Goal: Use online tool/utility: Utilize a website feature to perform a specific function

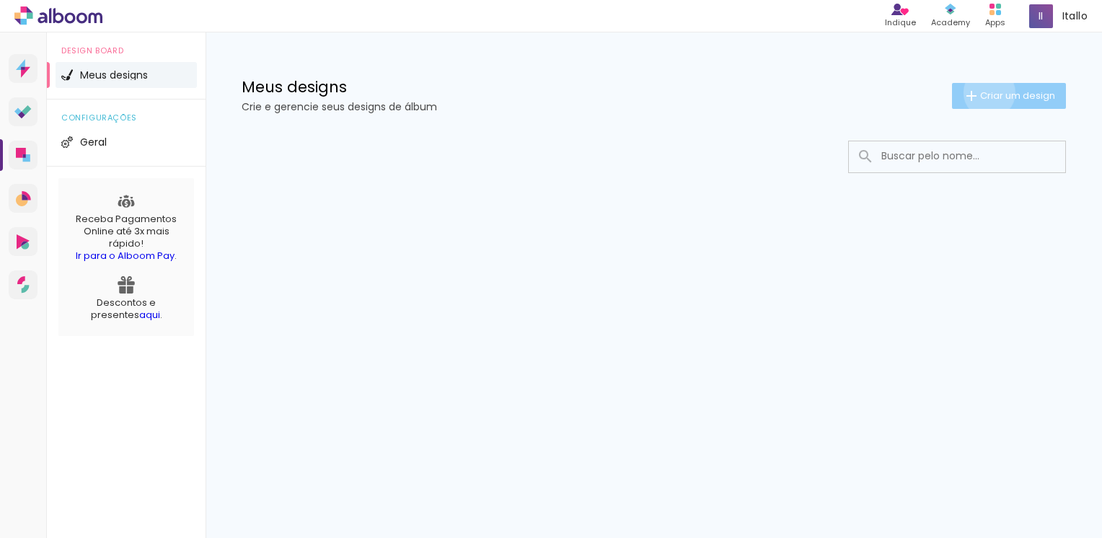
click at [986, 92] on span "Criar um design" at bounding box center [1017, 95] width 75 height 9
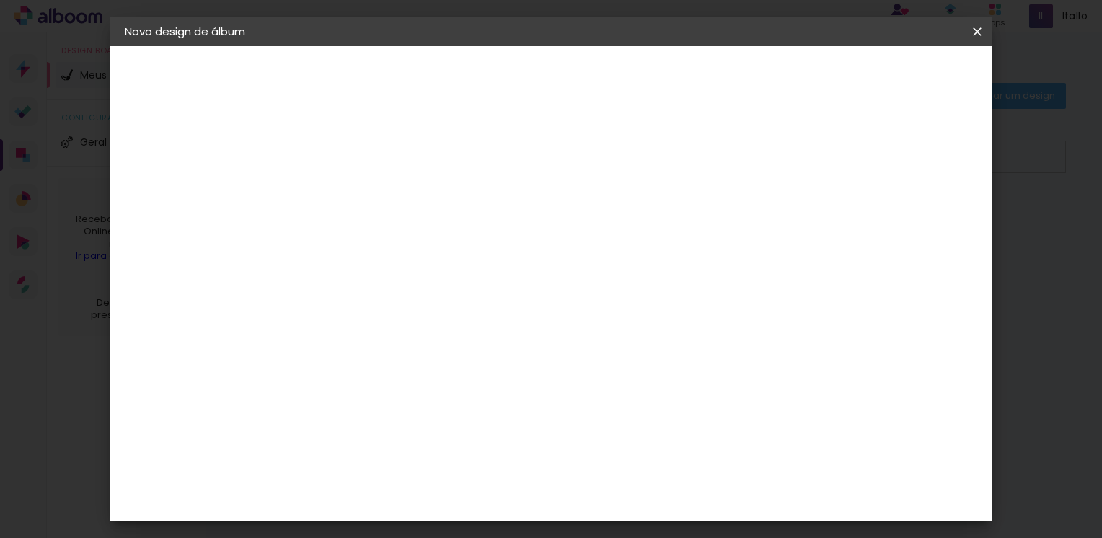
click at [361, 193] on input at bounding box center [361, 193] width 0 height 22
type input "SAMARA E FAMILIA"
type paper-input "SAMARA E FAMILIA"
click at [0, 0] on slot "Avançar" at bounding box center [0, 0] width 0 height 0
click at [394, 323] on div "3ZERO5" at bounding box center [371, 326] width 43 height 12
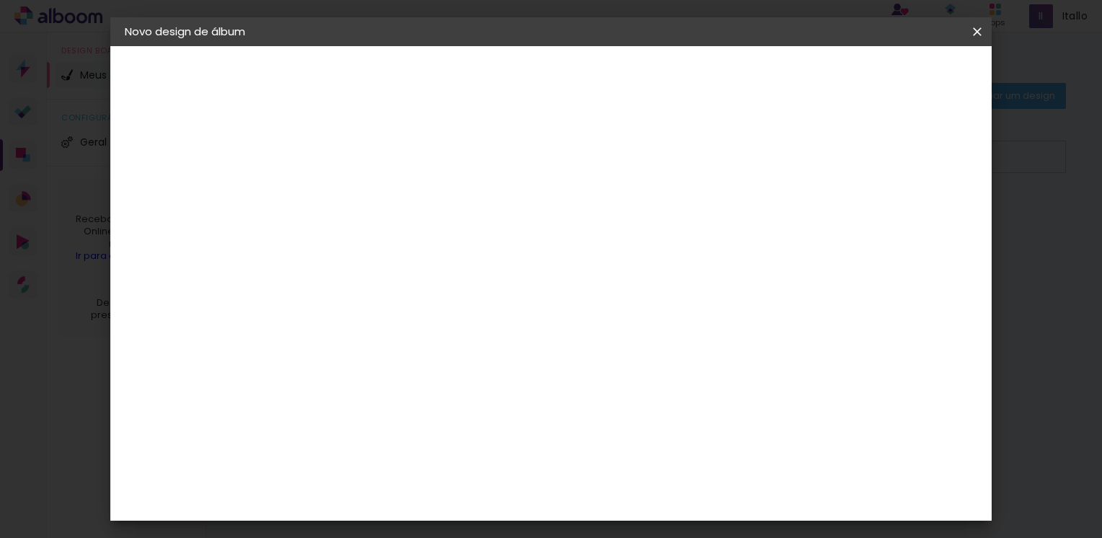
click at [0, 0] on slot "Avançar" at bounding box center [0, 0] width 0 height 0
click at [417, 240] on input "text" at bounding box center [389, 251] width 56 height 22
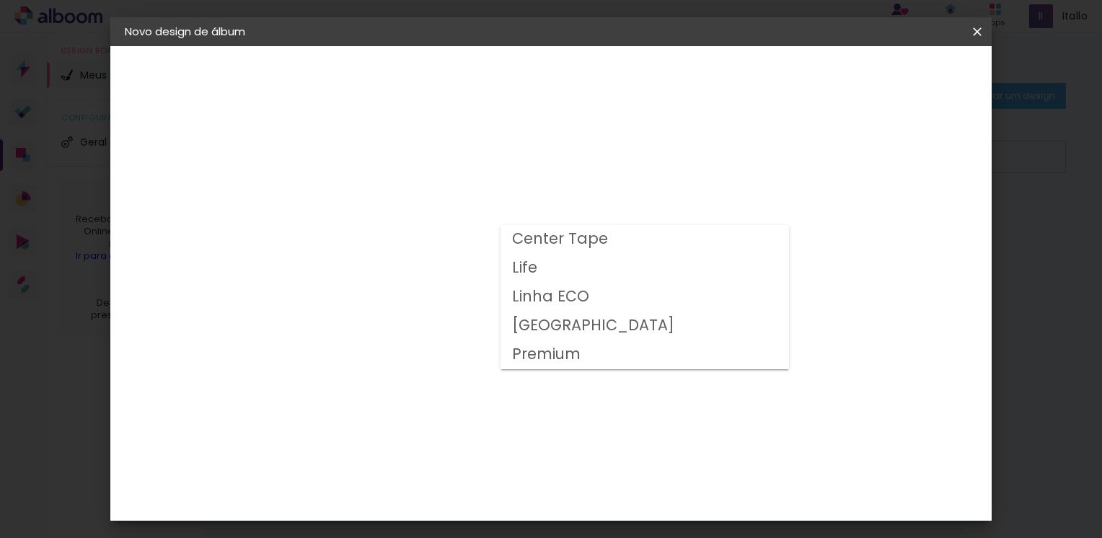
click at [720, 236] on paper-item "Center Tape" at bounding box center [644, 239] width 288 height 29
type input "Center Tape"
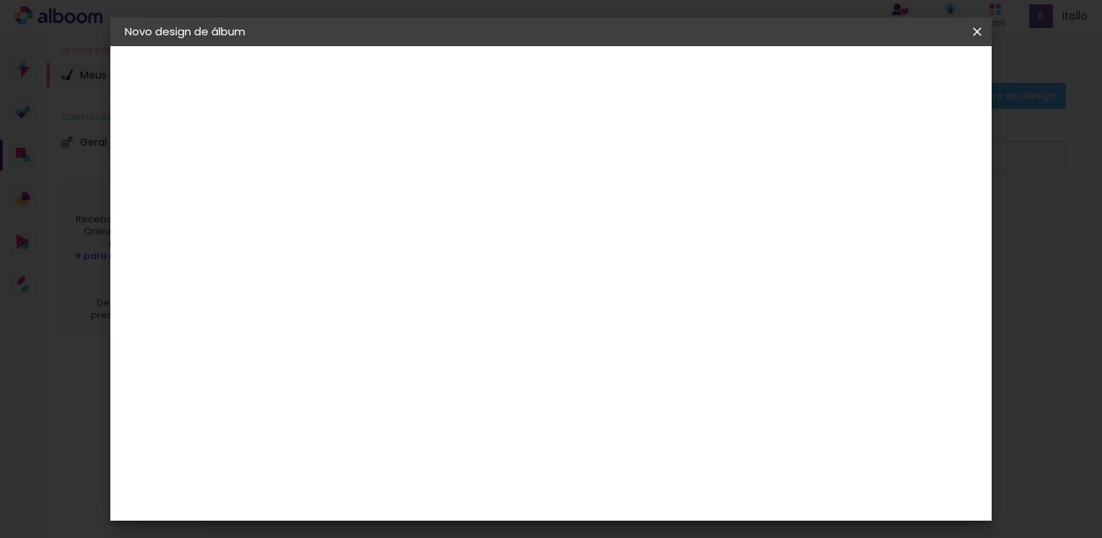
scroll to position [153, 0]
click at [458, 523] on span "30 × 42" at bounding box center [424, 542] width 67 height 38
click at [0, 0] on slot "Avançar" at bounding box center [0, 0] width 0 height 0
click at [0, 0] on slot "Voltar" at bounding box center [0, 0] width 0 height 0
click at [417, 240] on input "text" at bounding box center [389, 251] width 56 height 22
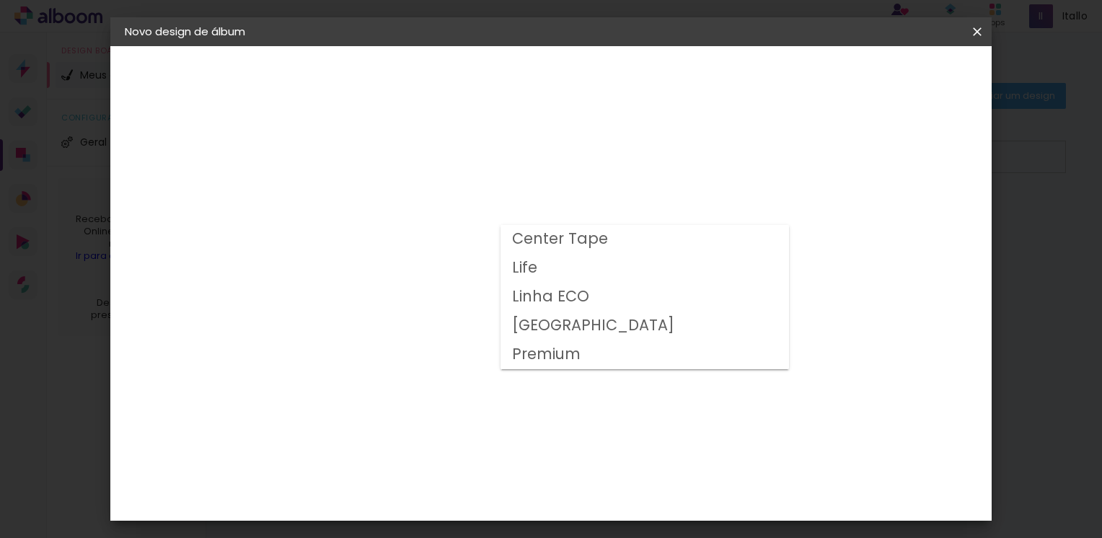
click at [691, 247] on paper-item "Center Tape" at bounding box center [644, 239] width 288 height 29
type input "Center Tape"
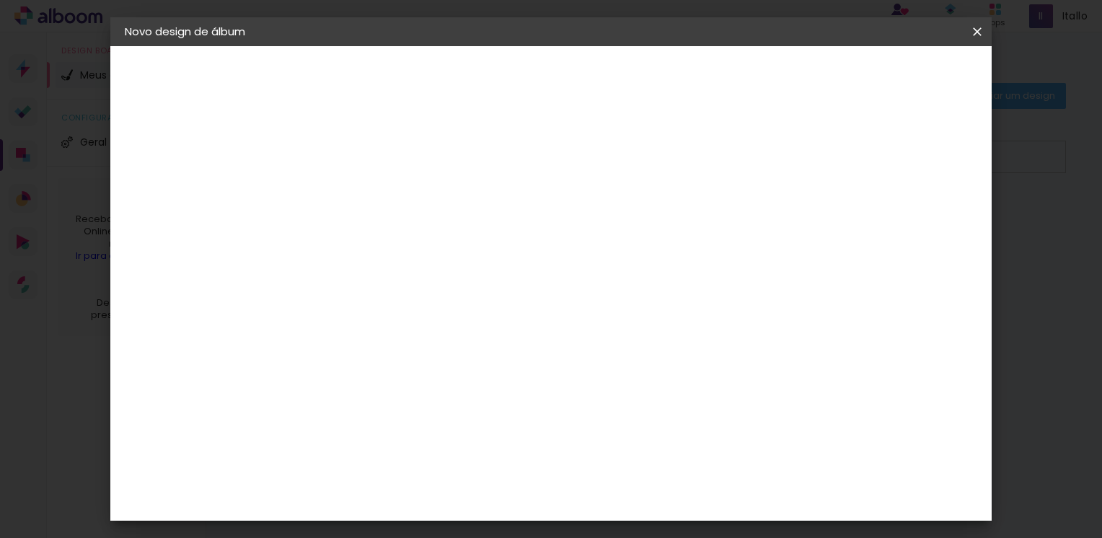
scroll to position [153, 0]
click at [458, 192] on span "30 × 20" at bounding box center [424, 200] width 67 height 38
click at [0, 0] on slot "Avançar" at bounding box center [0, 0] width 0 height 0
click at [887, 77] on span "Iniciar design" at bounding box center [854, 76] width 66 height 10
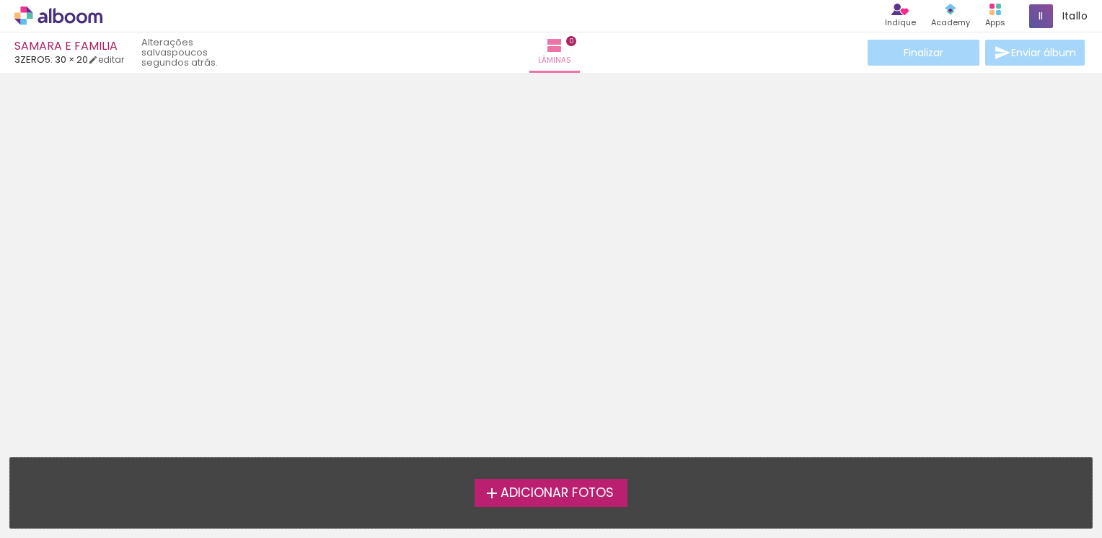
click at [555, 495] on span "Adicionar Fotos" at bounding box center [556, 493] width 113 height 13
click at [0, 0] on input "file" at bounding box center [0, 0] width 0 height 0
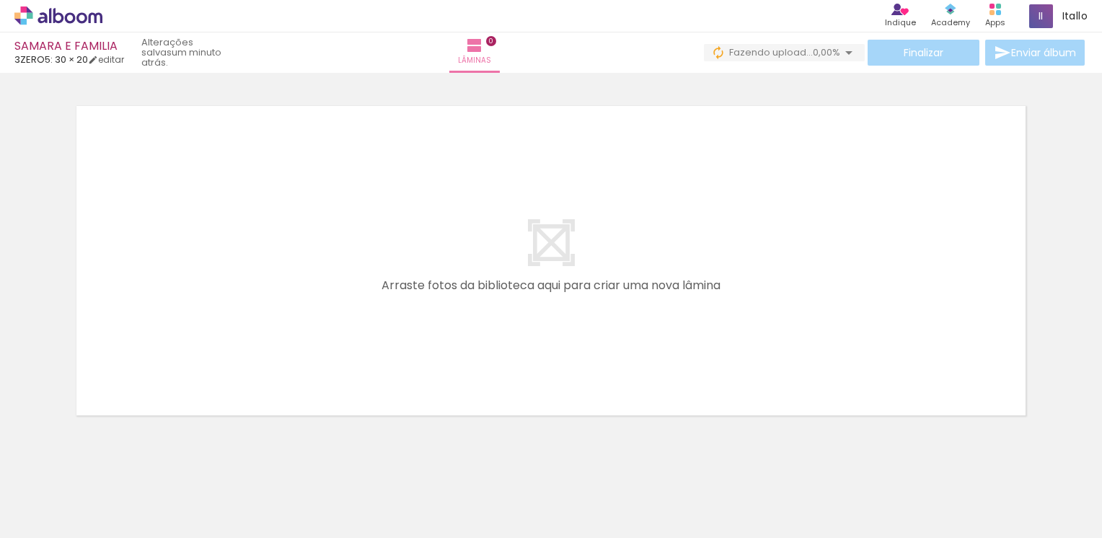
click at [155, 494] on div at bounding box center [144, 489] width 51 height 71
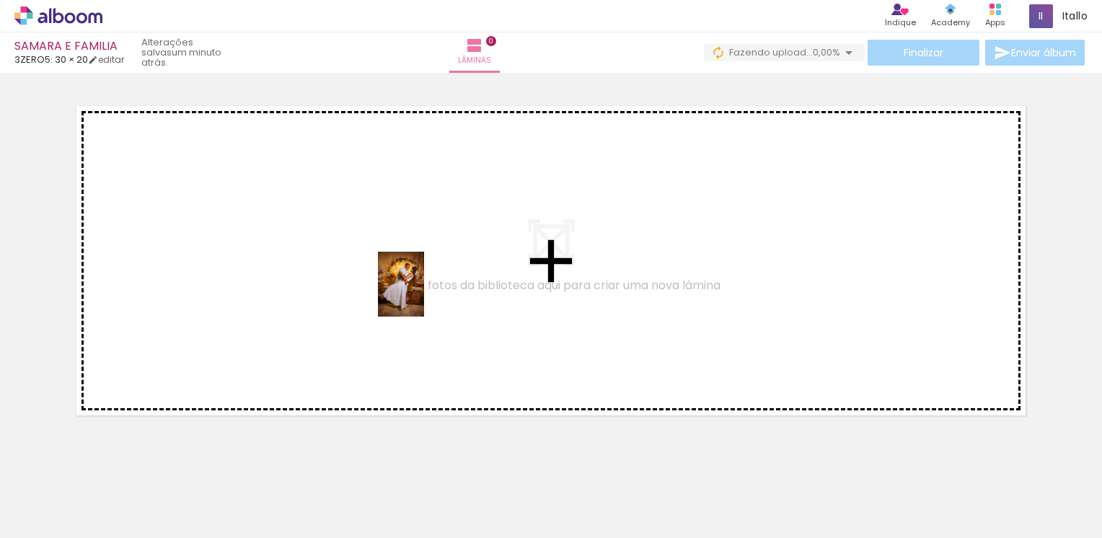
drag, startPoint x: 158, startPoint y: 485, endPoint x: 421, endPoint y: 295, distance: 324.4
click at [421, 295] on quentale-workspace at bounding box center [551, 269] width 1102 height 538
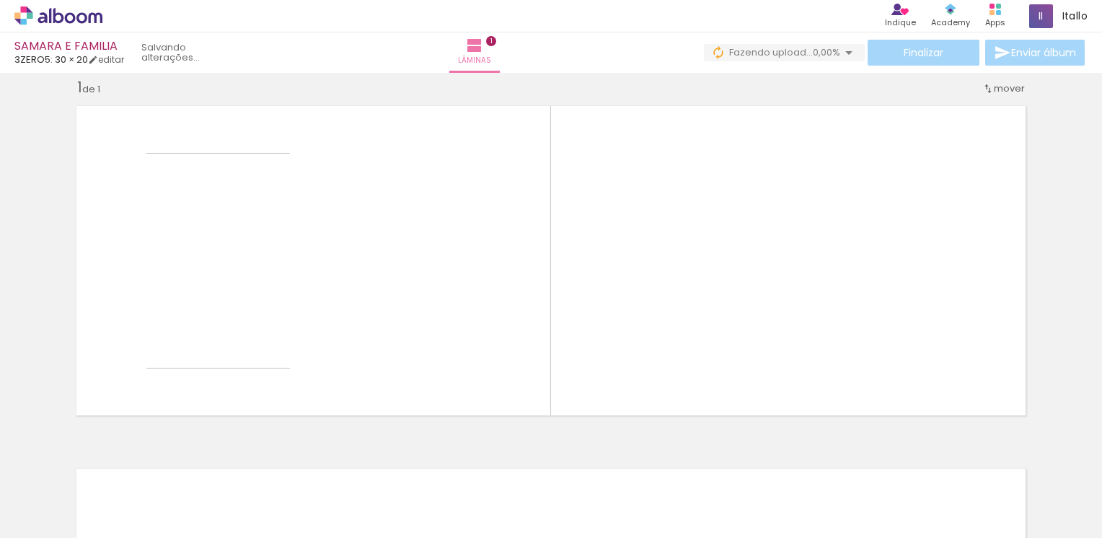
scroll to position [17, 0]
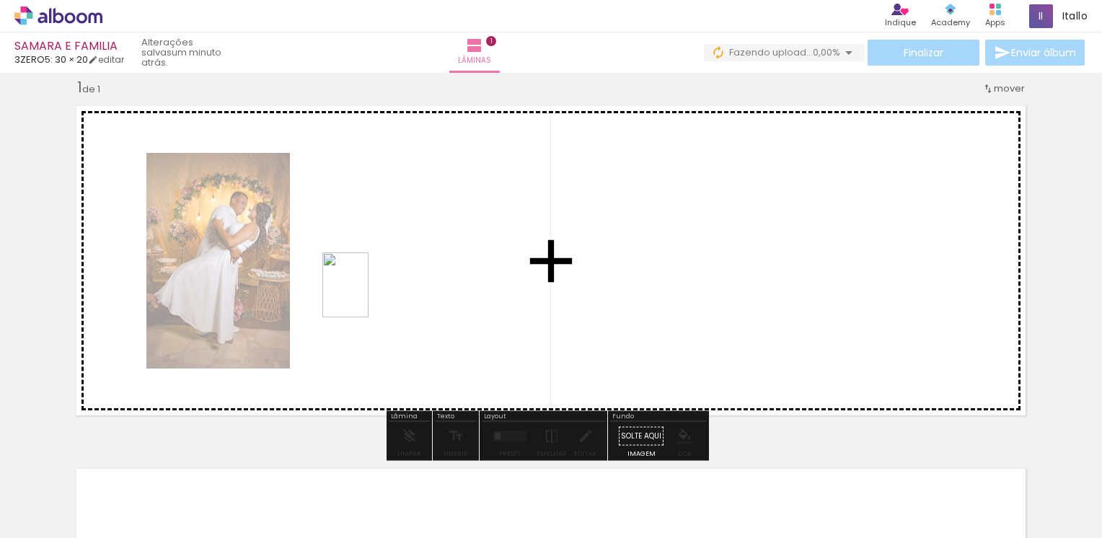
drag, startPoint x: 231, startPoint y: 493, endPoint x: 366, endPoint y: 295, distance: 240.2
click at [366, 295] on quentale-workspace at bounding box center [551, 269] width 1102 height 538
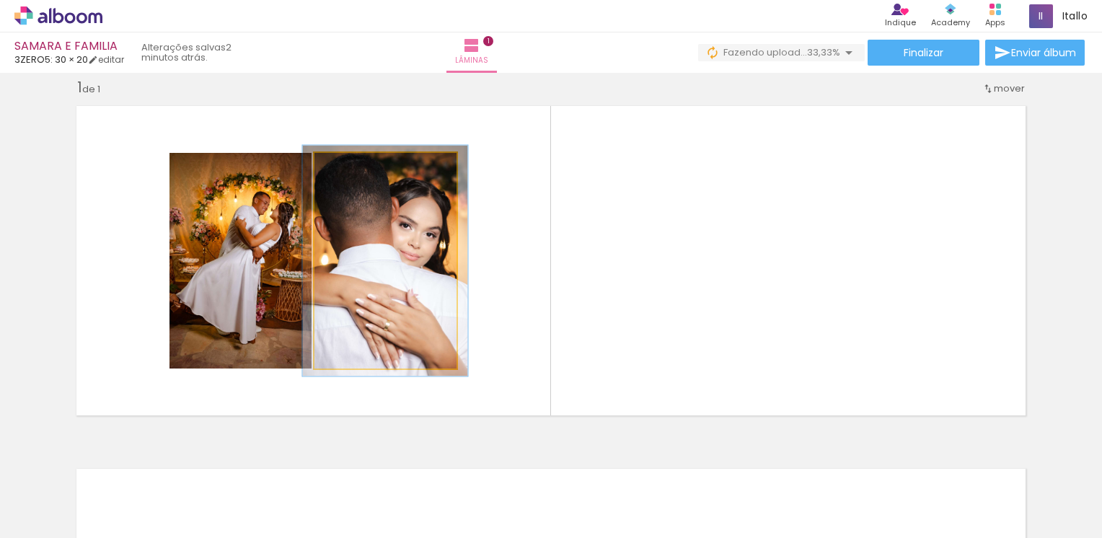
type paper-slider "107"
click at [348, 172] on div at bounding box center [351, 167] width 23 height 23
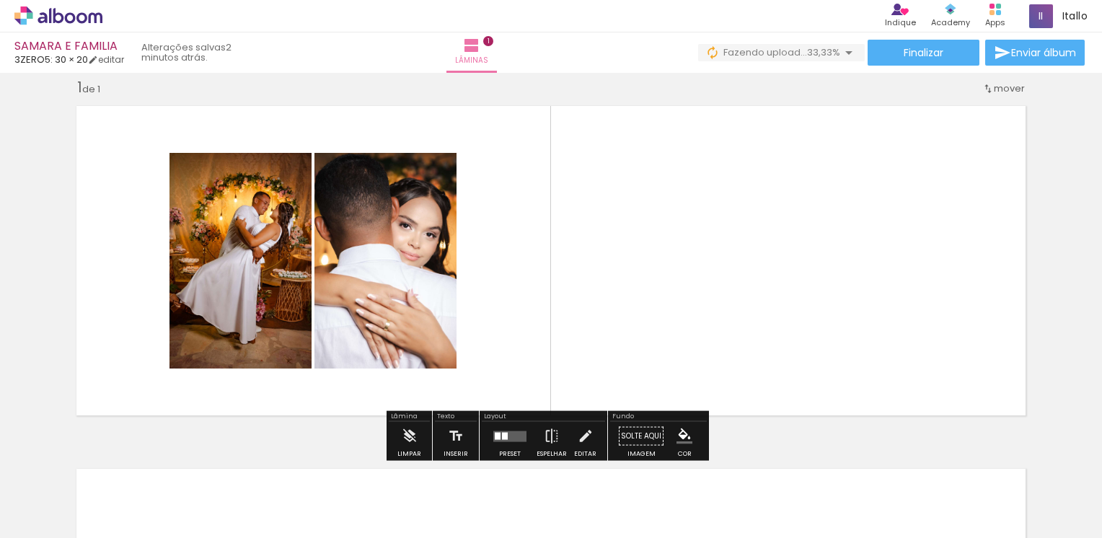
click at [478, 495] on div at bounding box center [467, 489] width 71 height 51
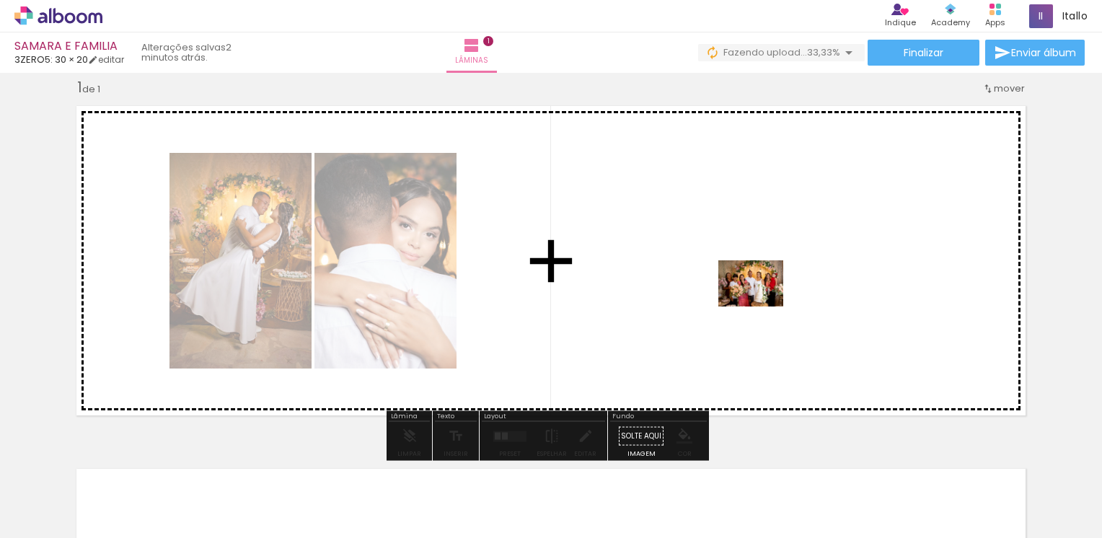
drag, startPoint x: 478, startPoint y: 495, endPoint x: 766, endPoint y: 301, distance: 346.6
click at [766, 301] on quentale-workspace at bounding box center [551, 269] width 1102 height 538
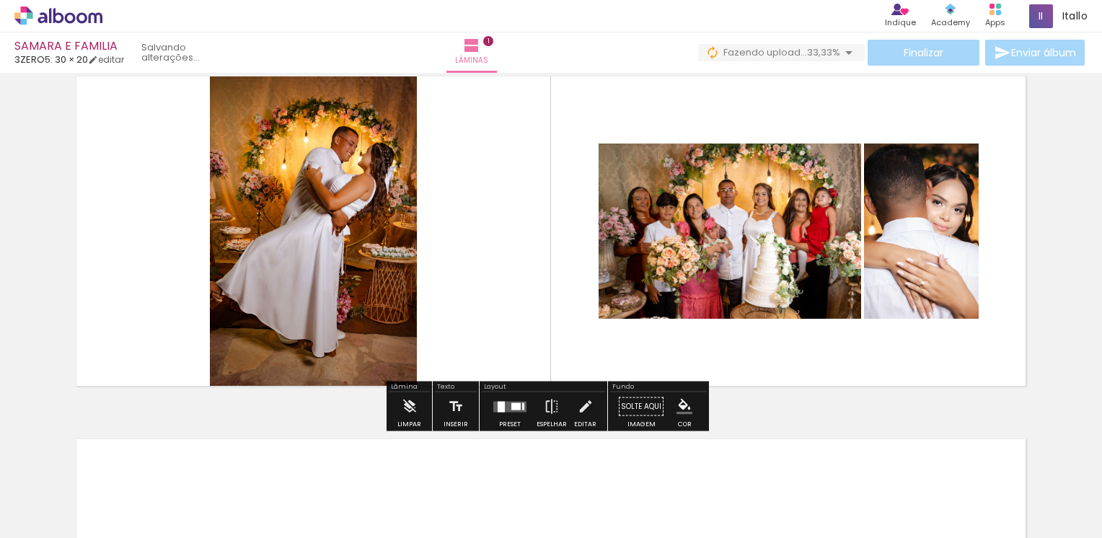
scroll to position [0, 0]
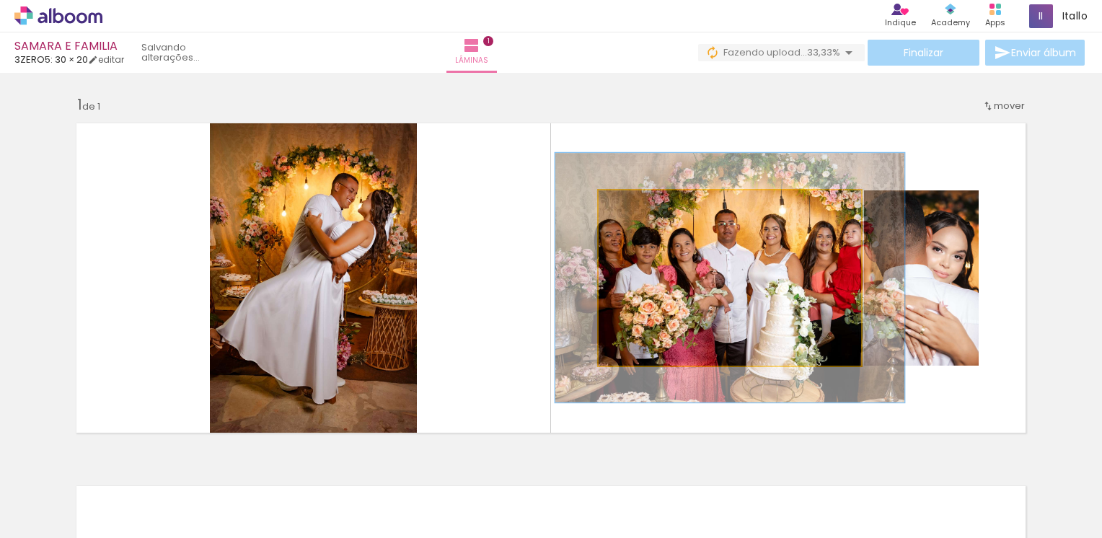
click at [648, 206] on div at bounding box center [660, 205] width 56 height 23
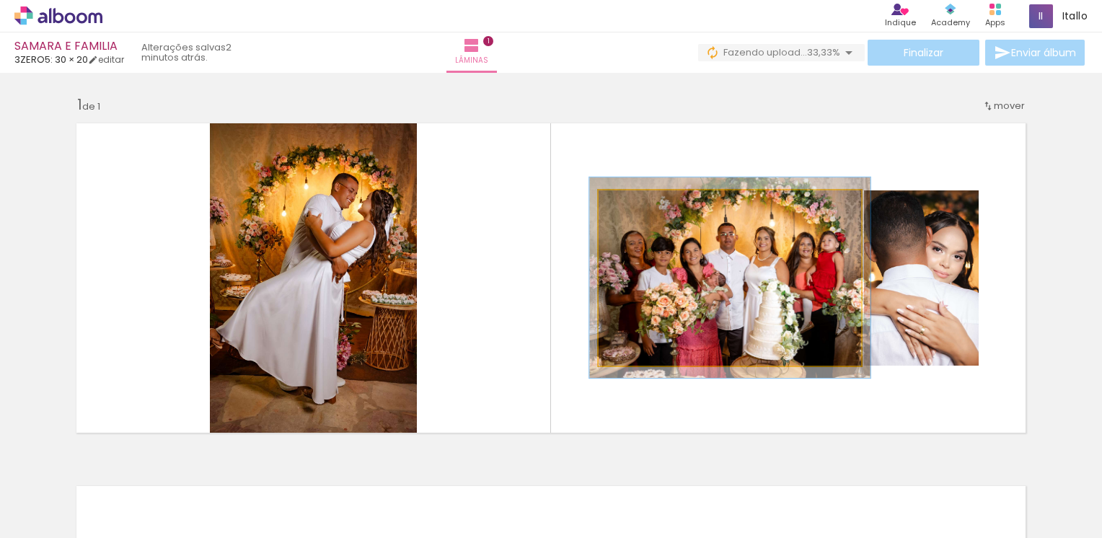
drag, startPoint x: 635, startPoint y: 208, endPoint x: 609, endPoint y: 210, distance: 26.1
type paper-slider "100"
click at [609, 210] on div at bounding box center [653, 206] width 100 height 22
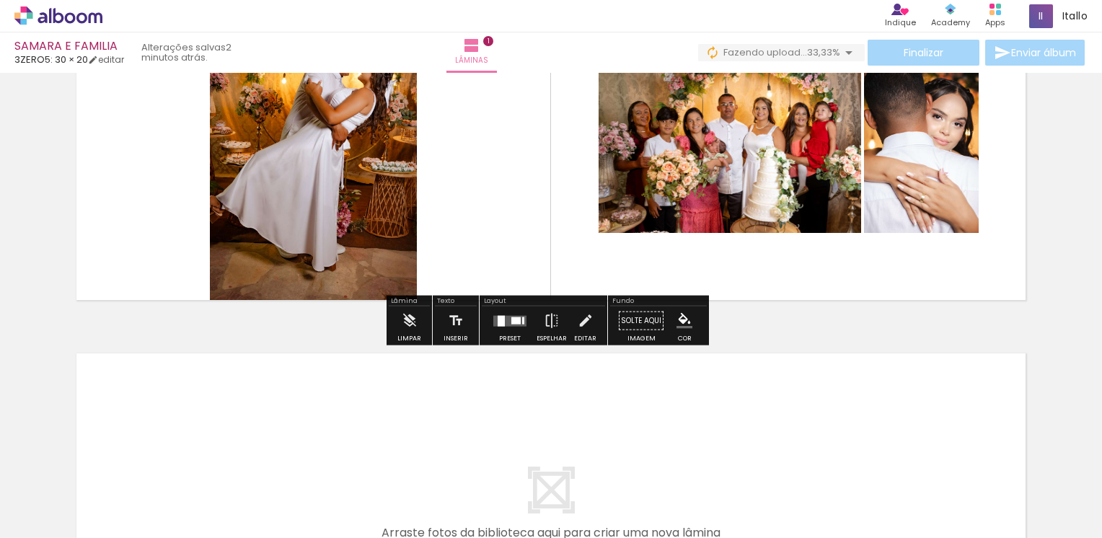
scroll to position [144, 0]
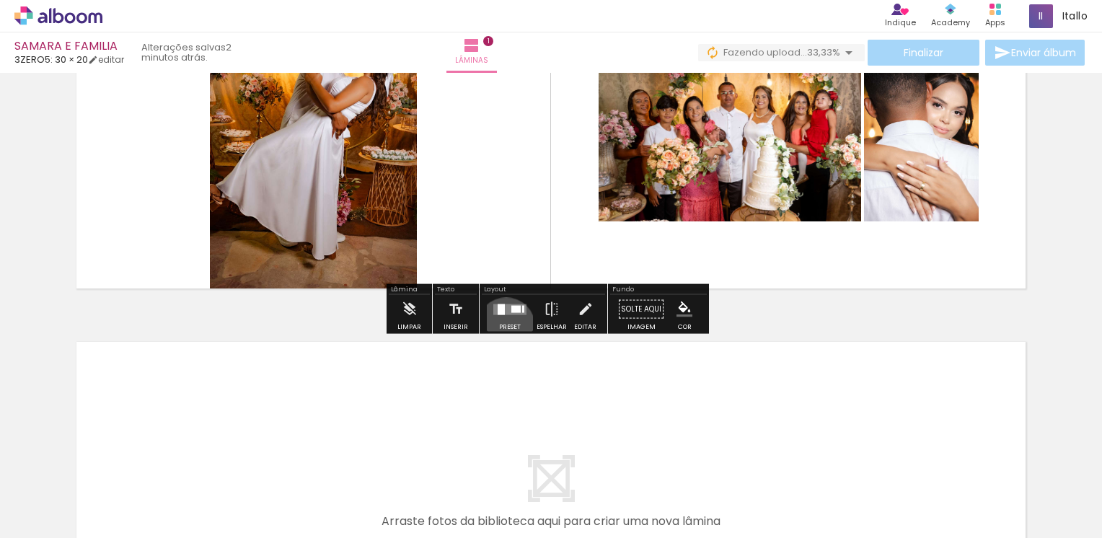
click at [503, 325] on div "Preset" at bounding box center [510, 327] width 22 height 6
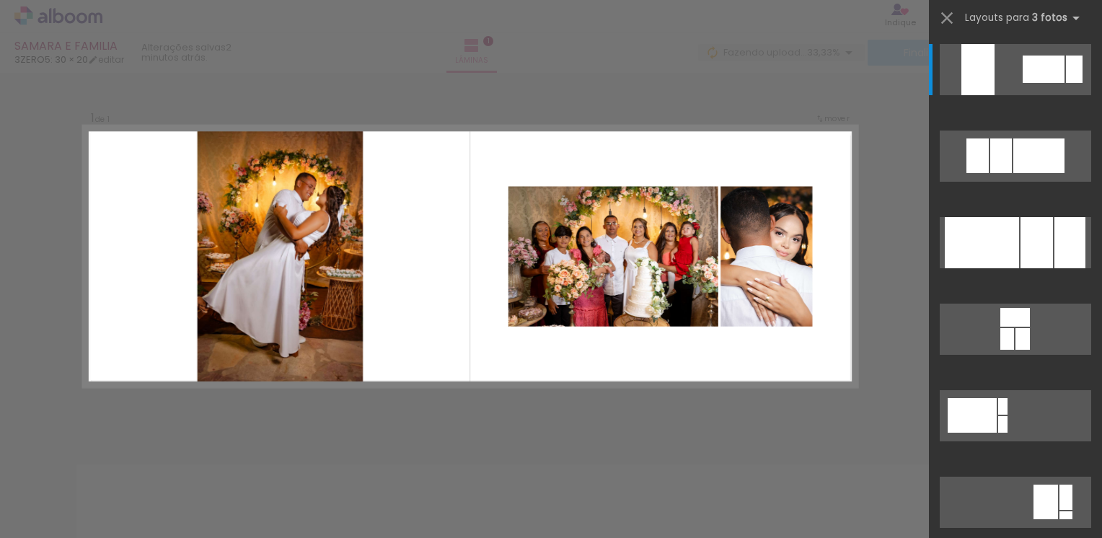
scroll to position [17, 0]
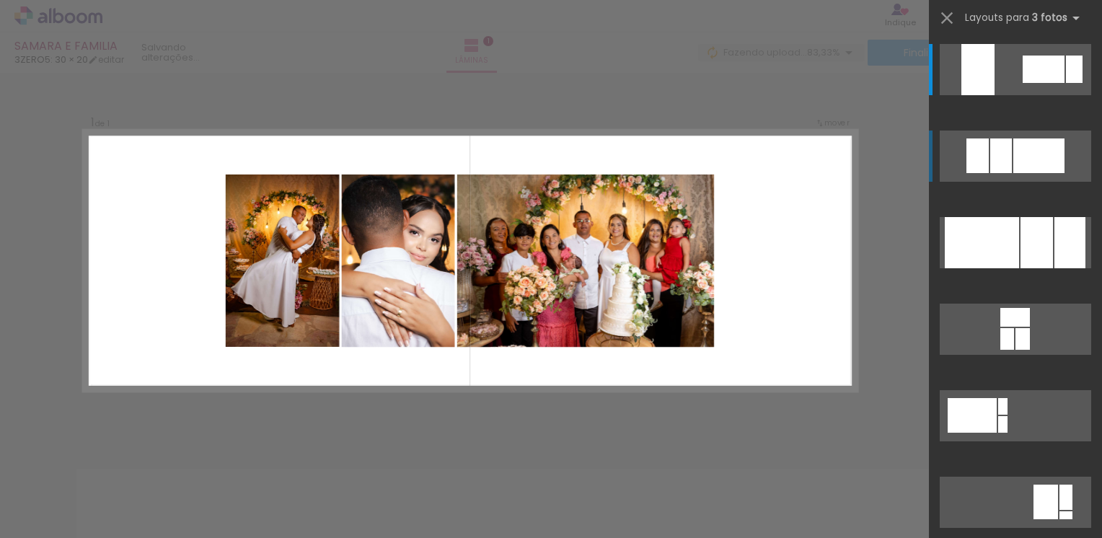
click at [1015, 155] on div at bounding box center [1038, 155] width 51 height 35
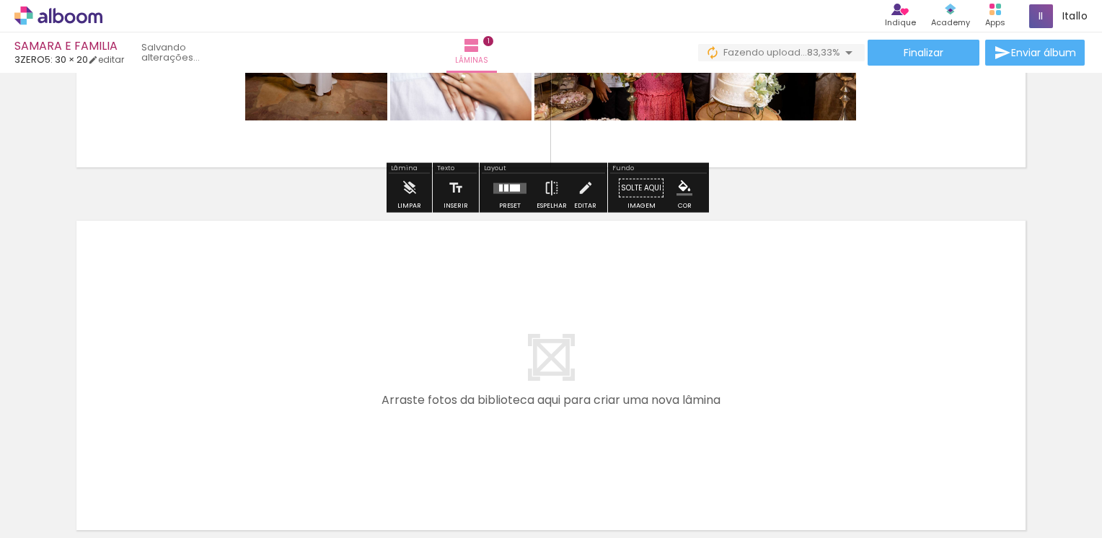
scroll to position [378, 0]
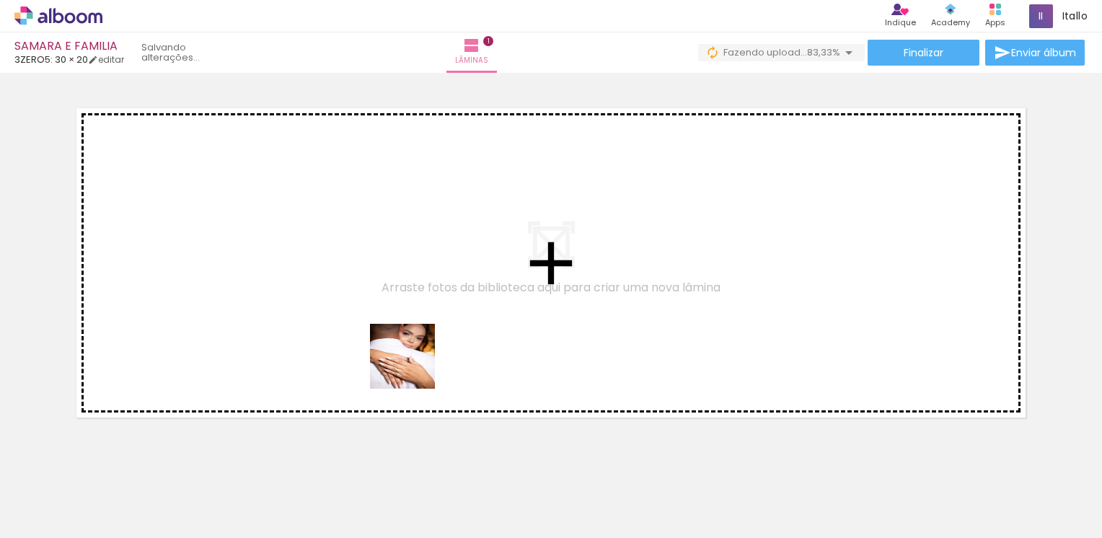
drag, startPoint x: 312, startPoint y: 500, endPoint x: 438, endPoint y: 333, distance: 209.6
click at [438, 333] on quentale-workspace at bounding box center [551, 269] width 1102 height 538
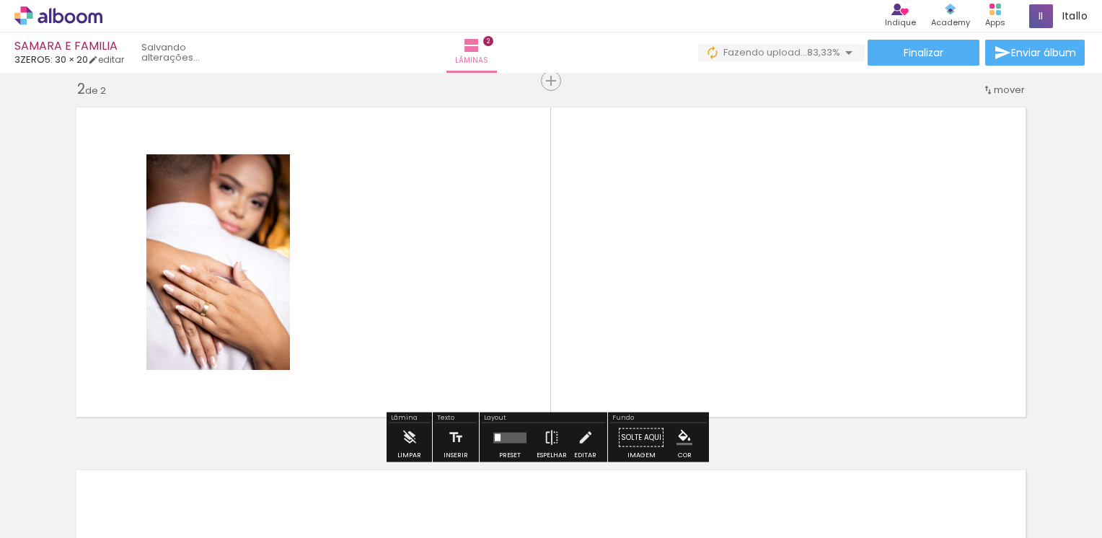
scroll to position [380, 0]
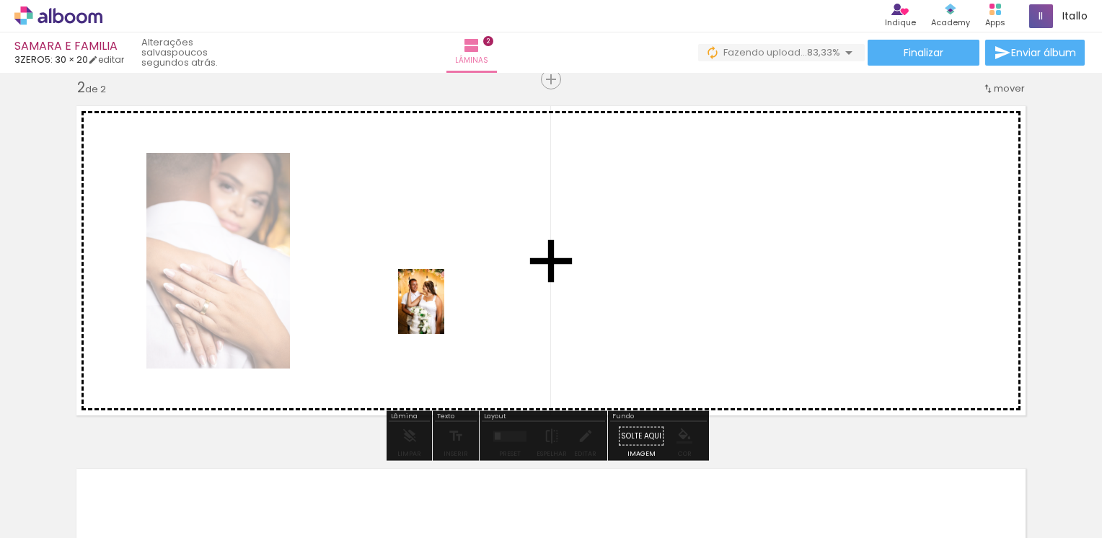
drag, startPoint x: 545, startPoint y: 496, endPoint x: 438, endPoint y: 301, distance: 222.7
click at [438, 301] on quentale-workspace at bounding box center [551, 269] width 1102 height 538
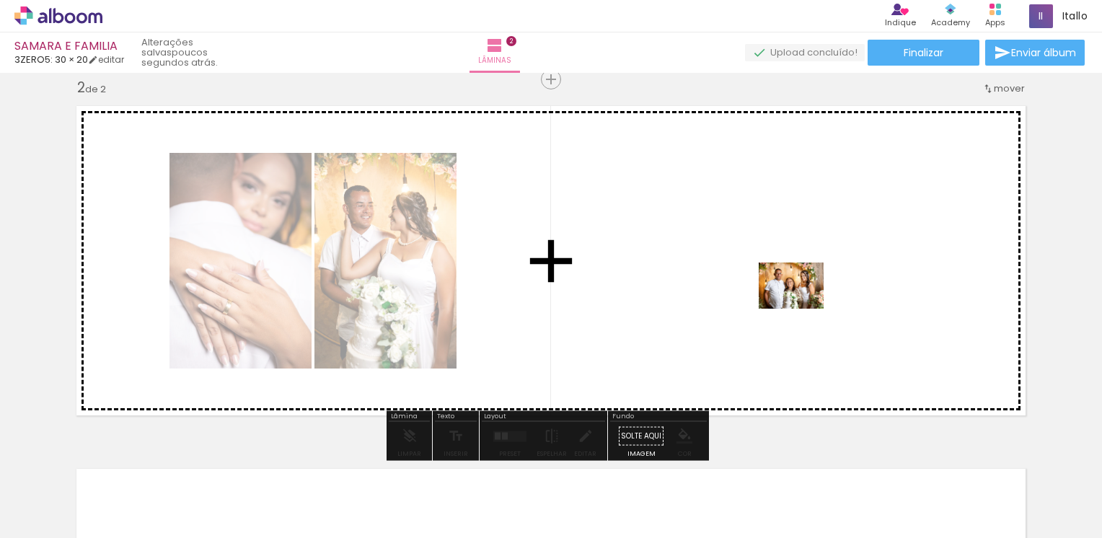
drag, startPoint x: 397, startPoint y: 500, endPoint x: 802, endPoint y: 306, distance: 448.7
click at [802, 306] on quentale-workspace at bounding box center [551, 269] width 1102 height 538
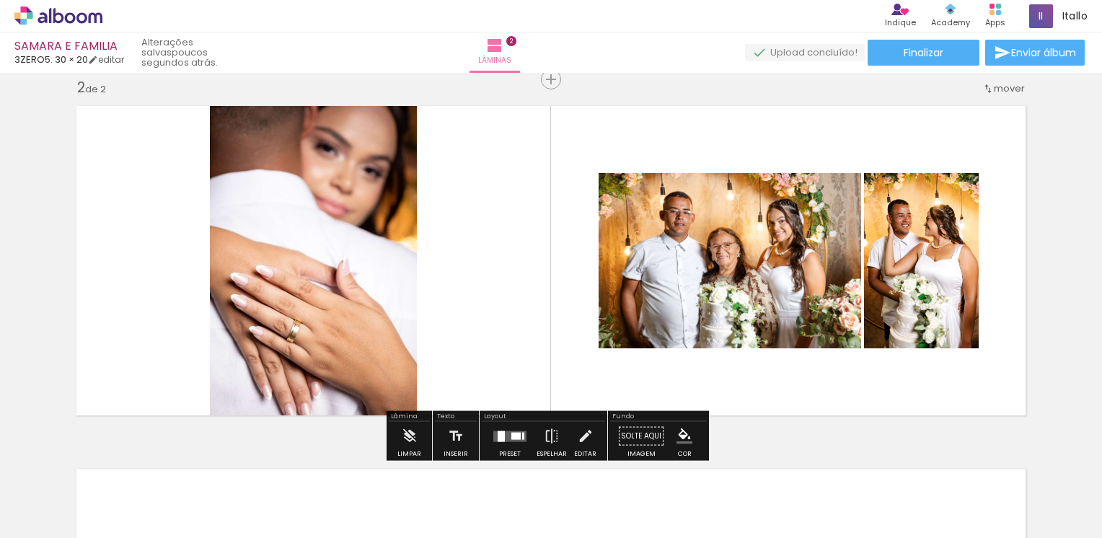
click at [511, 437] on div at bounding box center [515, 435] width 9 height 7
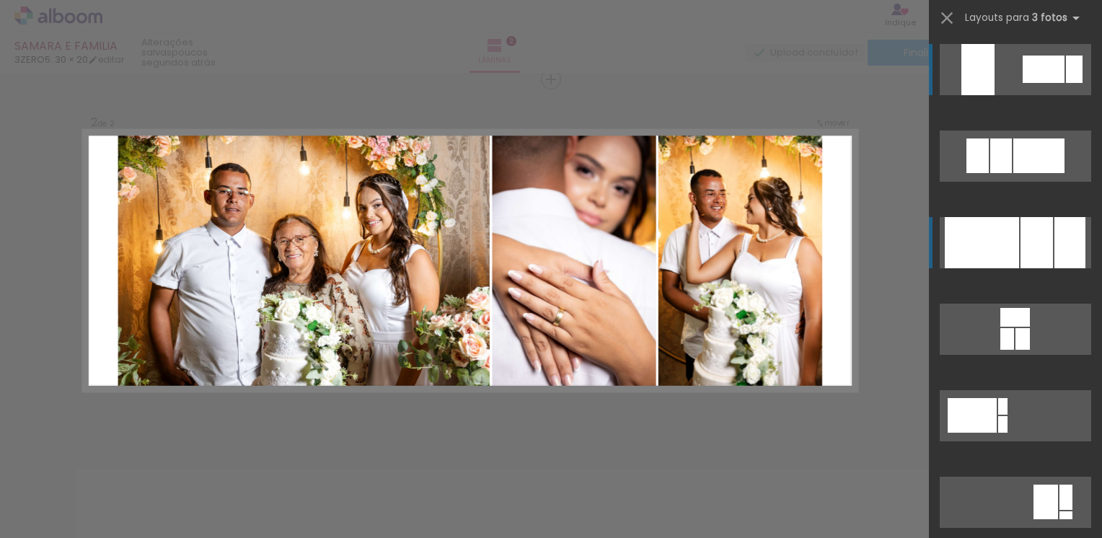
click at [981, 250] on div at bounding box center [982, 242] width 74 height 51
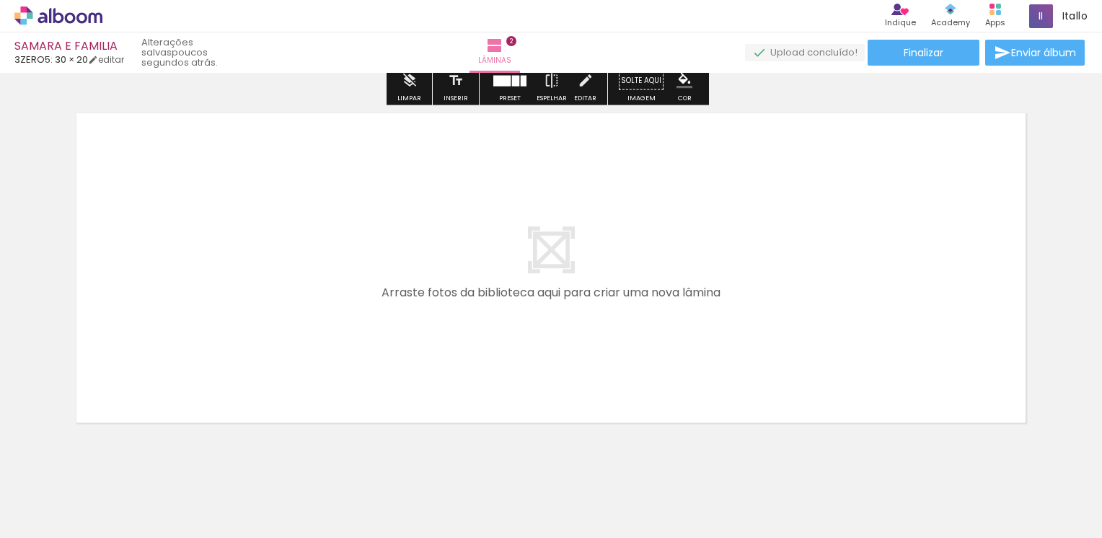
scroll to position [741, 0]
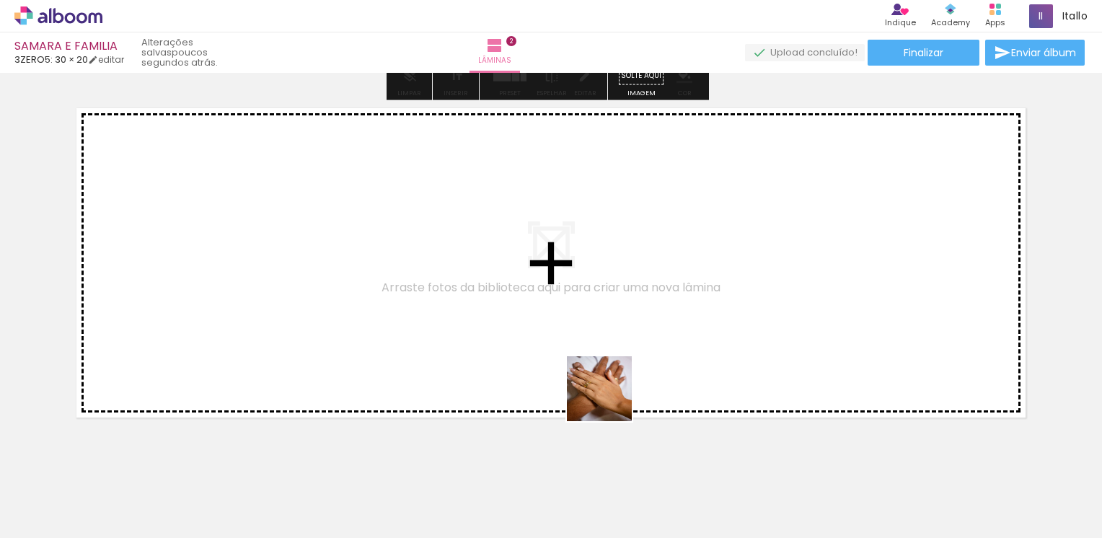
drag, startPoint x: 631, startPoint y: 495, endPoint x: 565, endPoint y: 330, distance: 177.0
click at [565, 330] on quentale-workspace at bounding box center [551, 269] width 1102 height 538
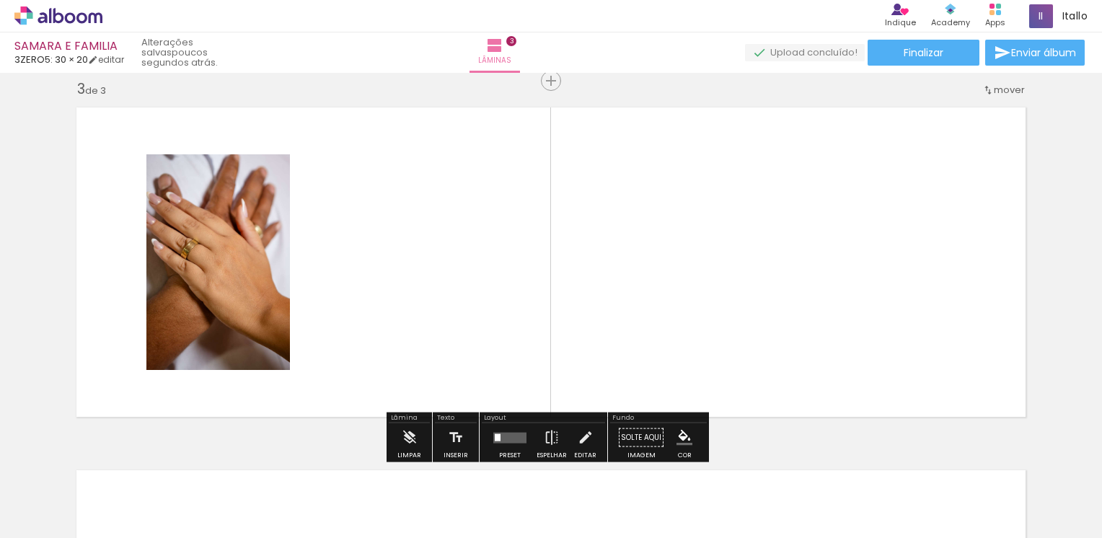
scroll to position [743, 0]
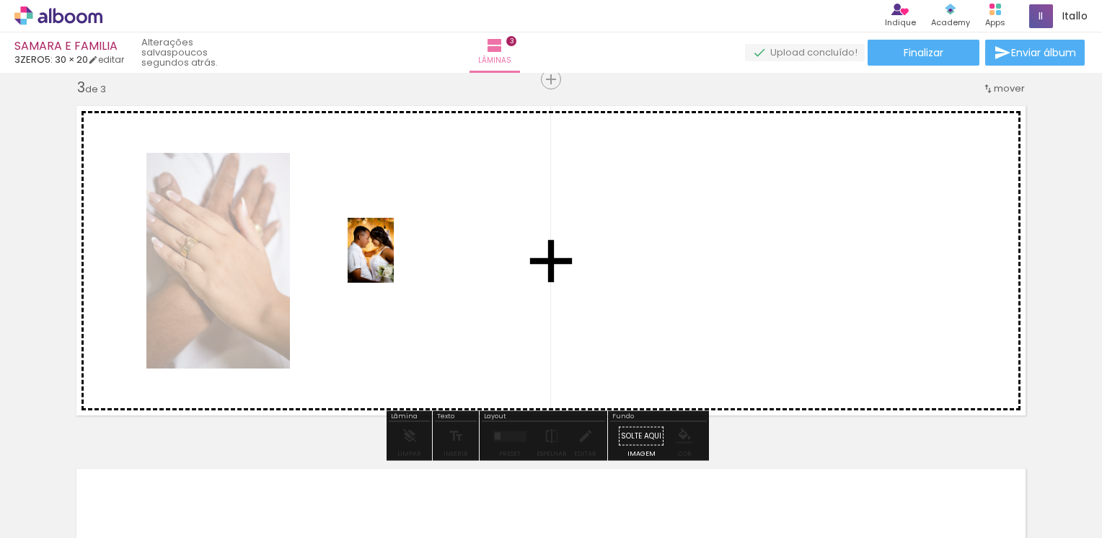
drag, startPoint x: 696, startPoint y: 464, endPoint x: 390, endPoint y: 262, distance: 366.4
click at [390, 262] on quentale-workspace at bounding box center [551, 269] width 1102 height 538
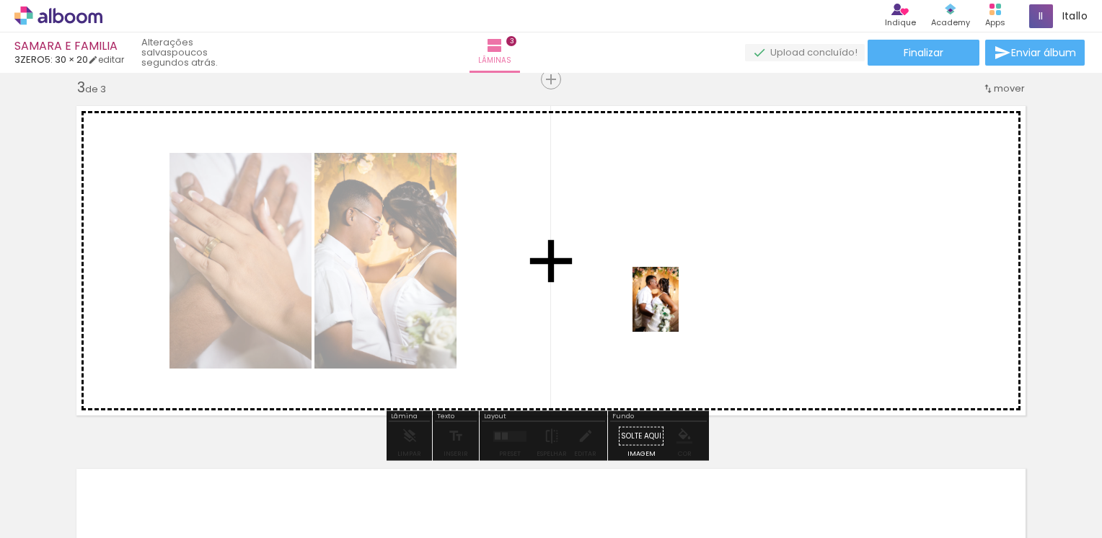
drag, startPoint x: 887, startPoint y: 495, endPoint x: 674, endPoint y: 313, distance: 280.3
click at [676, 309] on quentale-workspace at bounding box center [551, 269] width 1102 height 538
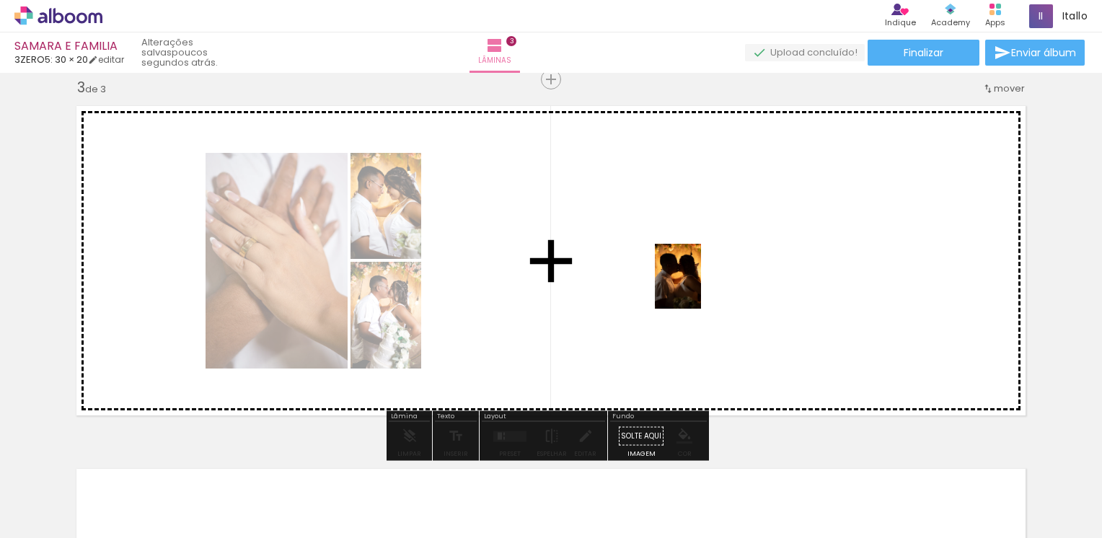
drag, startPoint x: 963, startPoint y: 498, endPoint x: 697, endPoint y: 286, distance: 340.8
click at [697, 286] on quentale-workspace at bounding box center [551, 269] width 1102 height 538
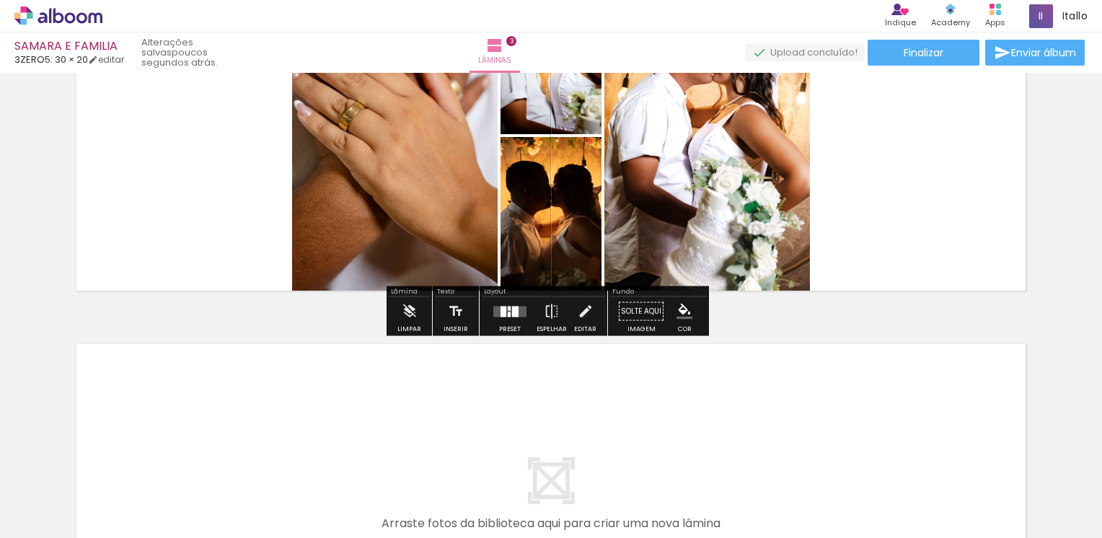
scroll to position [887, 0]
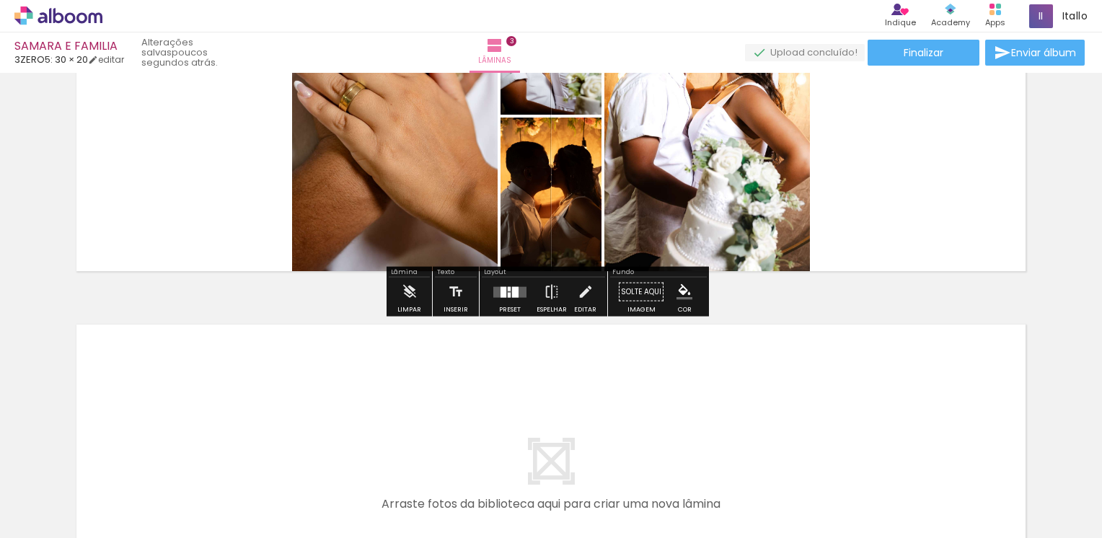
click at [512, 293] on div at bounding box center [515, 291] width 6 height 11
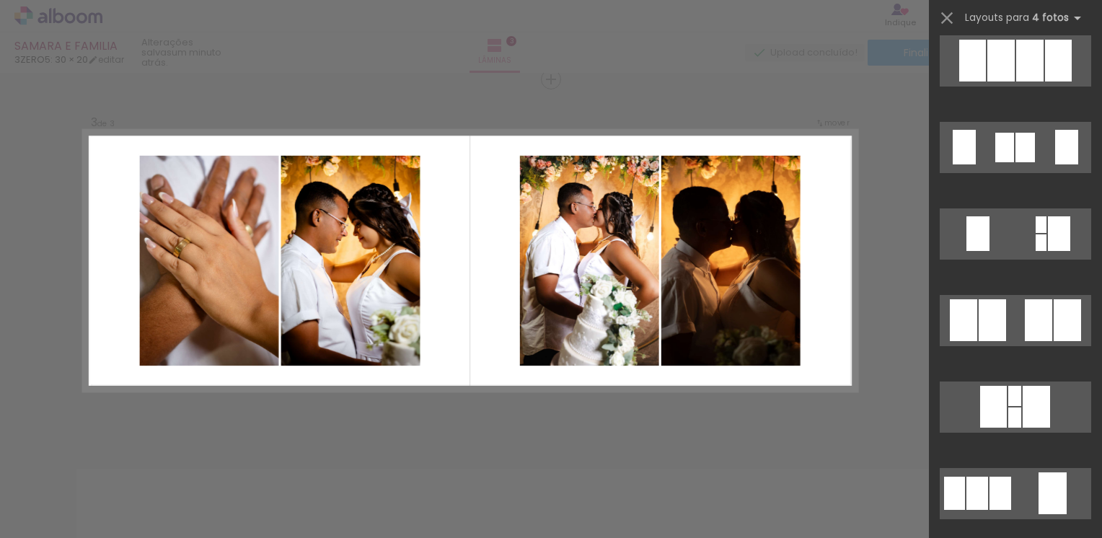
scroll to position [865, 0]
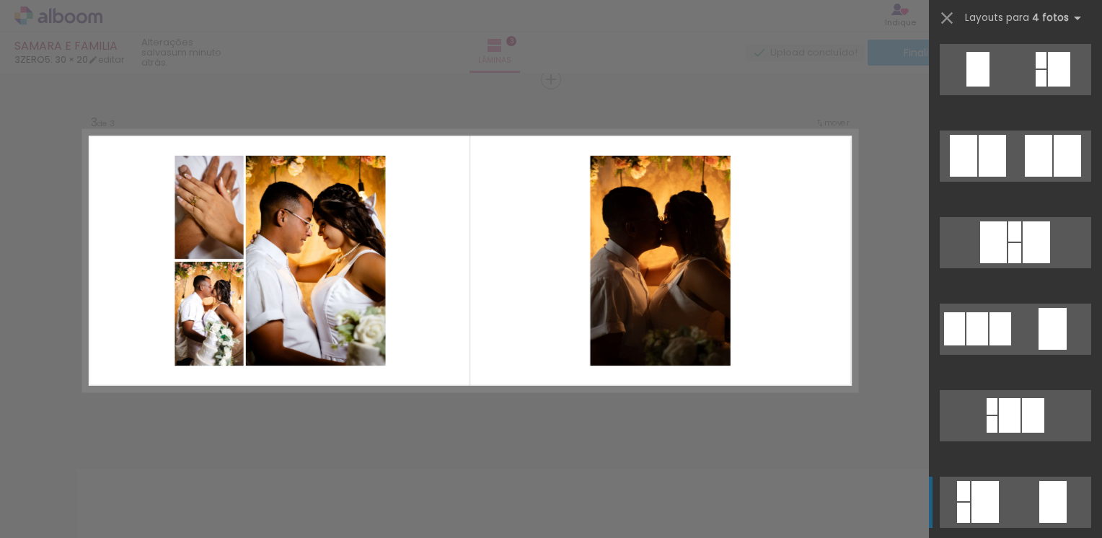
click at [1018, 504] on quentale-layouter at bounding box center [1015, 502] width 151 height 51
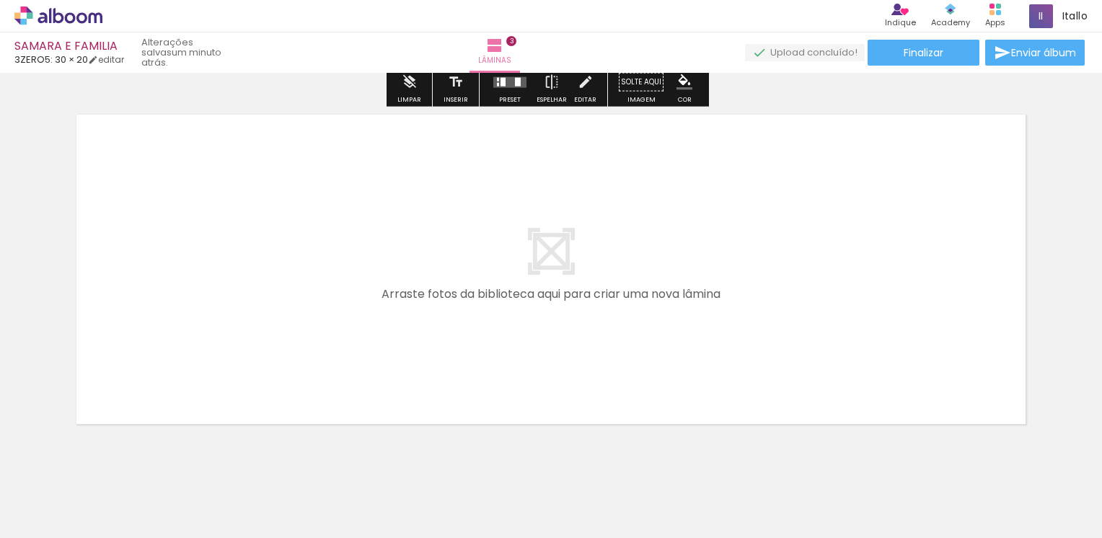
scroll to position [1103, 0]
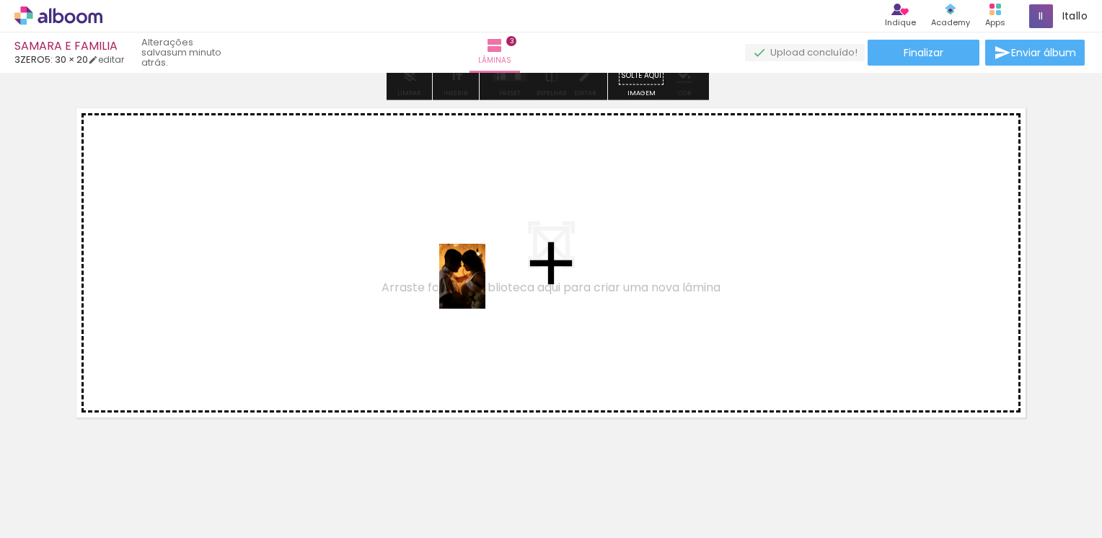
drag, startPoint x: 796, startPoint y: 486, endPoint x: 438, endPoint y: 287, distance: 410.0
click at [438, 287] on quentale-workspace at bounding box center [551, 269] width 1102 height 538
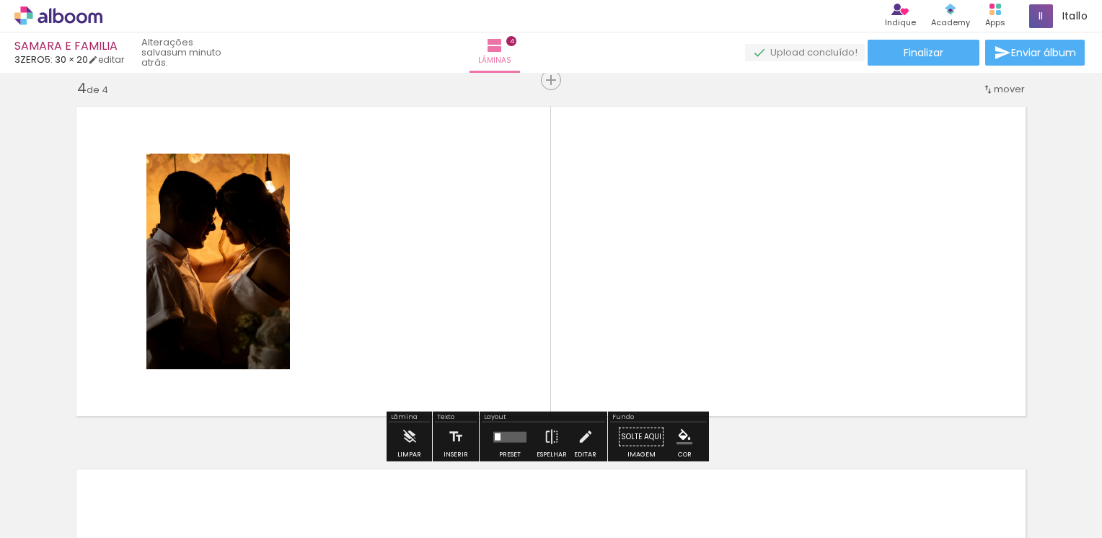
scroll to position [1105, 0]
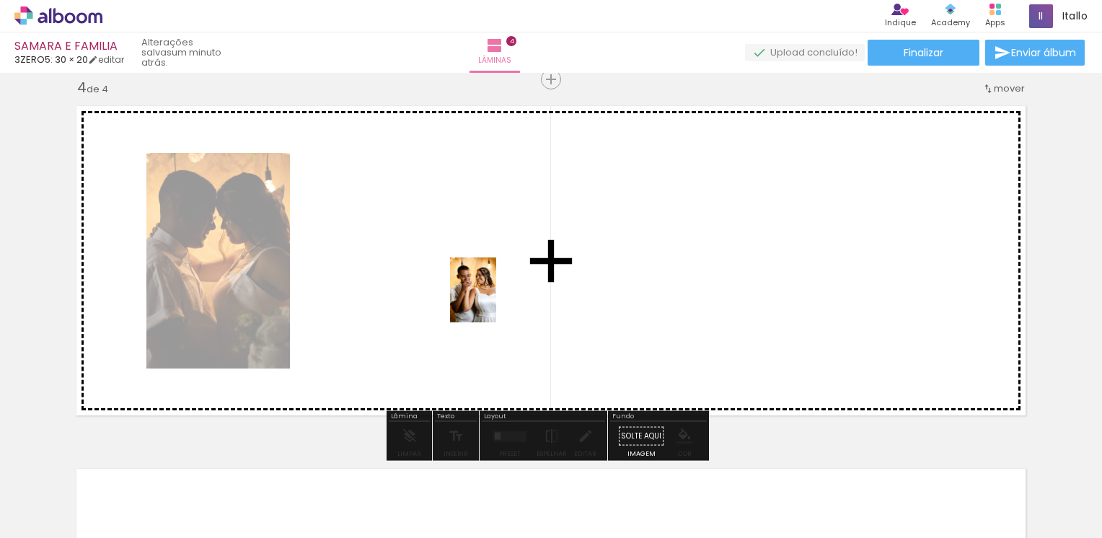
drag, startPoint x: 1050, startPoint y: 500, endPoint x: 476, endPoint y: 299, distance: 608.5
click at [470, 293] on quentale-workspace at bounding box center [551, 269] width 1102 height 538
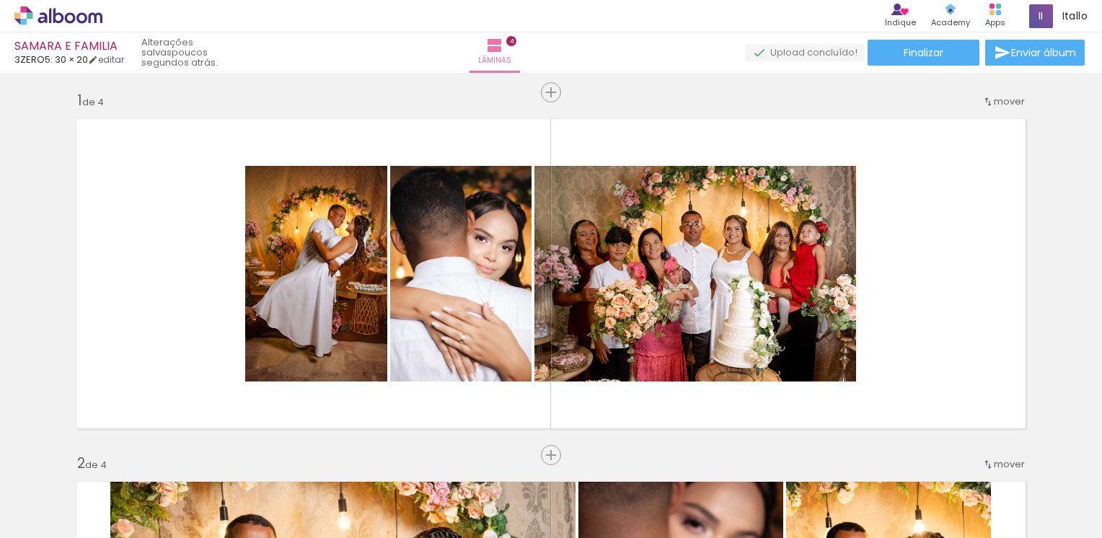
scroll to position [0, 0]
